Goal: Browse casually

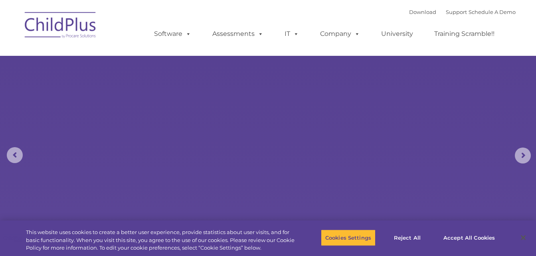
select select "MEDIUM"
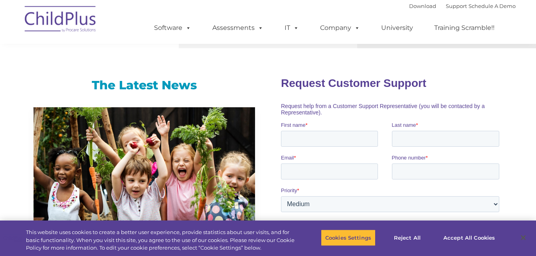
scroll to position [489, 0]
drag, startPoint x: 92, startPoint y: 3, endPoint x: 73, endPoint y: 23, distance: 27.7
click at [92, 4] on img at bounding box center [61, 20] width 80 height 40
click at [75, 24] on img at bounding box center [61, 20] width 80 height 40
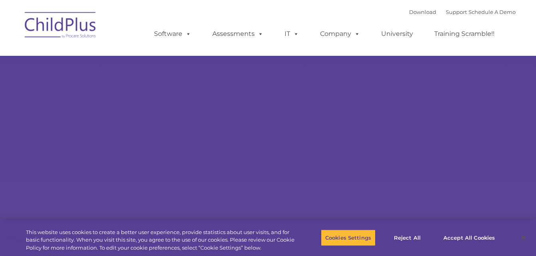
select select "MEDIUM"
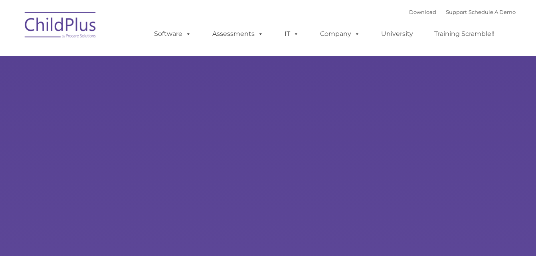
type input ""
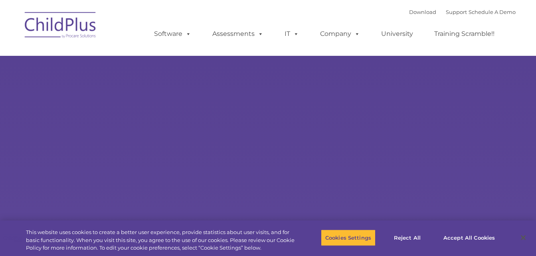
select select "MEDIUM"
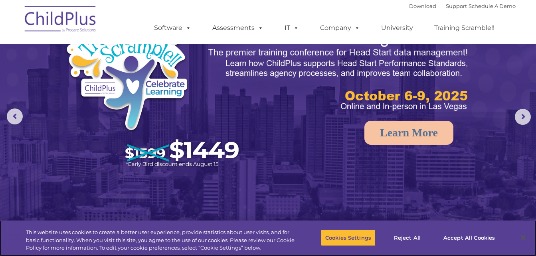
scroll to position [40, 0]
